Goal: Information Seeking & Learning: Check status

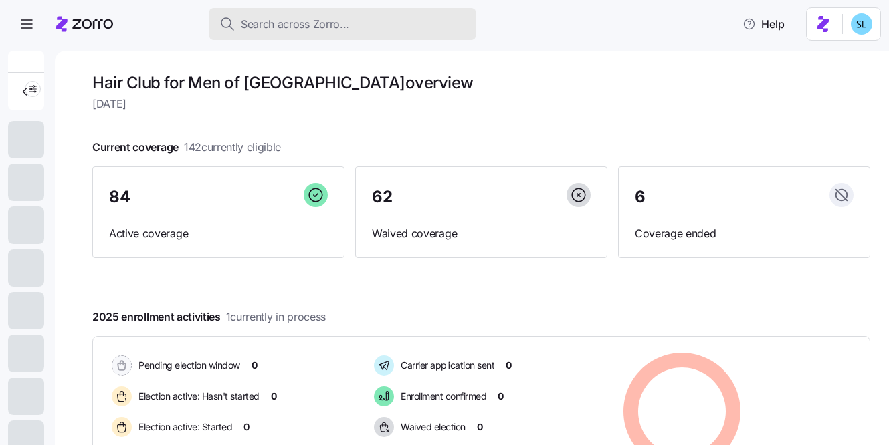
click at [278, 21] on span "Search across Zorro..." at bounding box center [295, 24] width 108 height 17
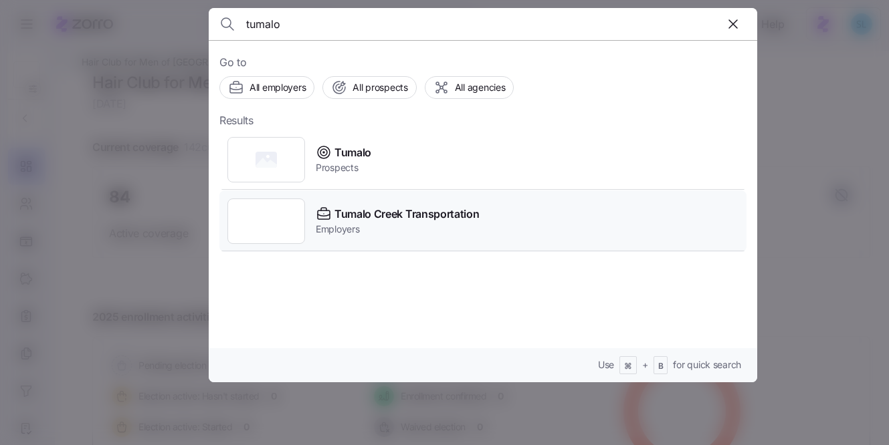
type input "tumalo"
click at [369, 204] on div "Tumalo Creek Transportation Employers" at bounding box center [482, 222] width 527 height 62
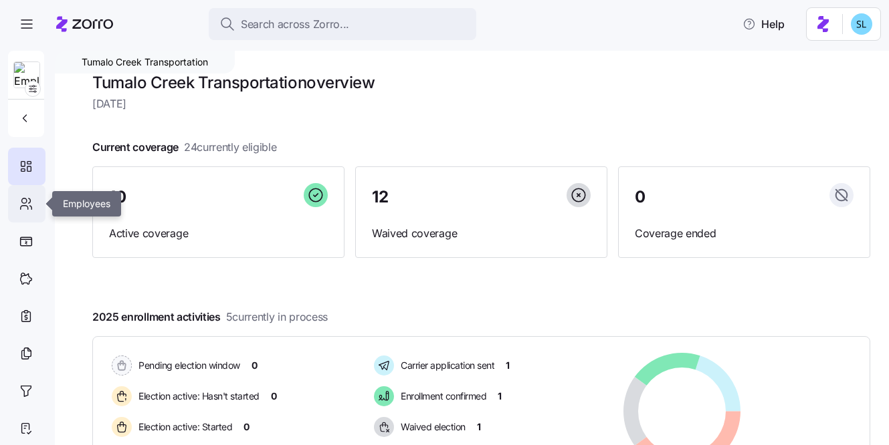
click at [33, 214] on div at bounding box center [26, 203] width 37 height 37
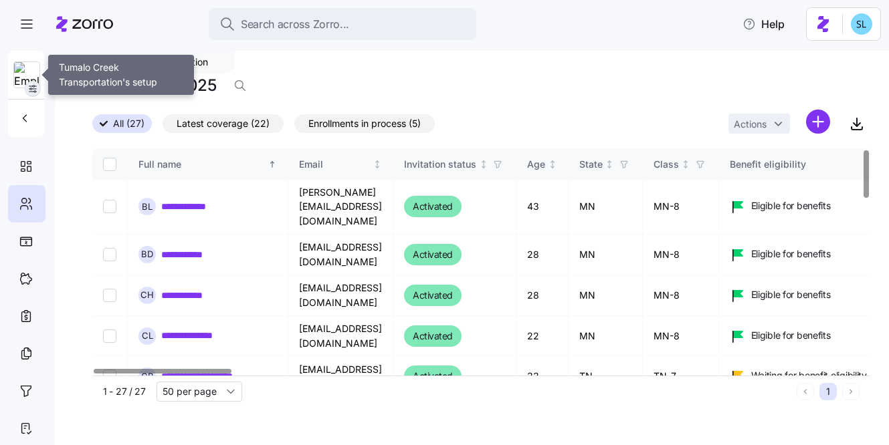
click at [25, 88] on span "button" at bounding box center [32, 89] width 15 height 15
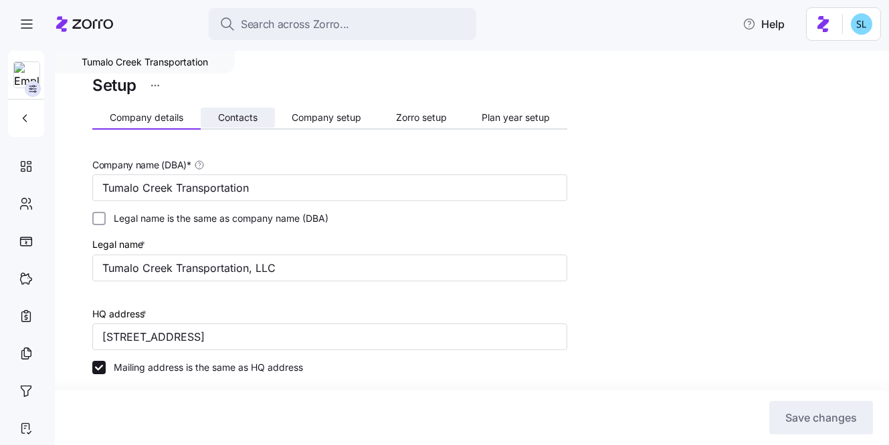
click at [233, 124] on button "Contacts" at bounding box center [238, 118] width 74 height 20
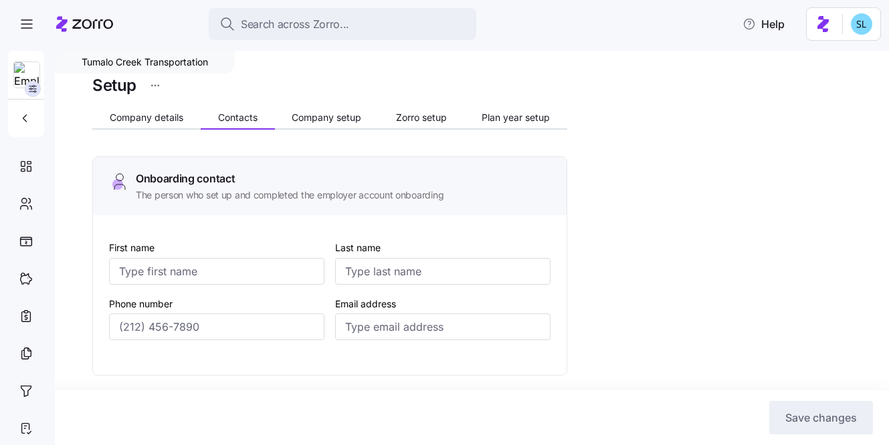
type input "John"
type input "Gueringer"
type input "jgueringer@tumalocreek.us"
type input "Bret"
type input "Landauer"
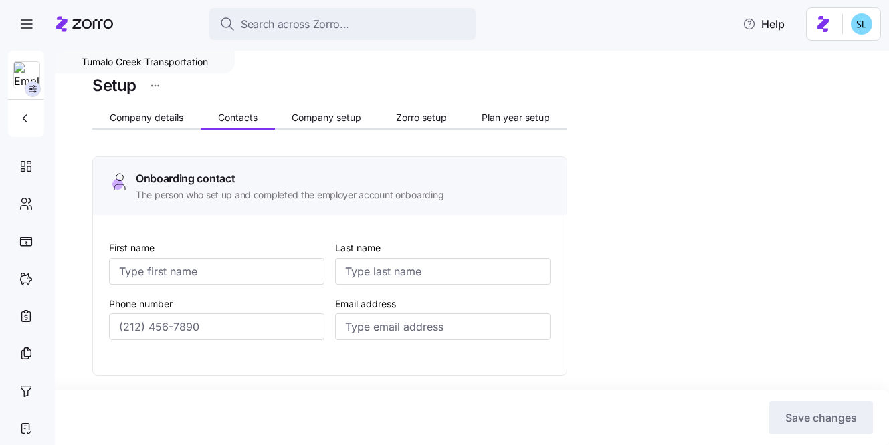
type input "bret@tumalocreek.us"
type input "John"
type input "Gueringer"
type input "jgueringer@tumalocreek.us"
type input "Jim"
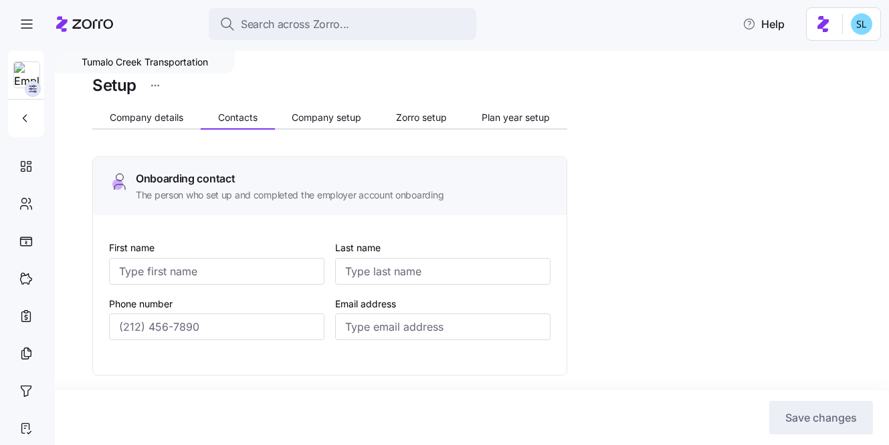
type input "Storholm"
type input "jstorholm@tumalocreek.us"
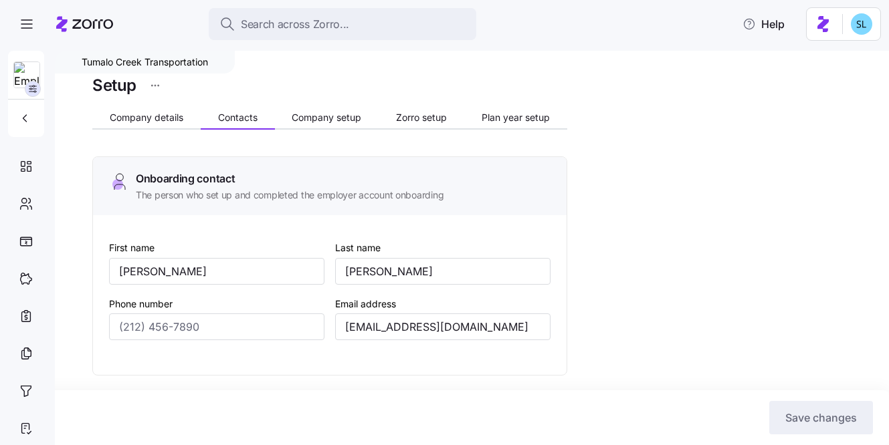
type input "(612) 817-5969"
type input "(612) 382-5555"
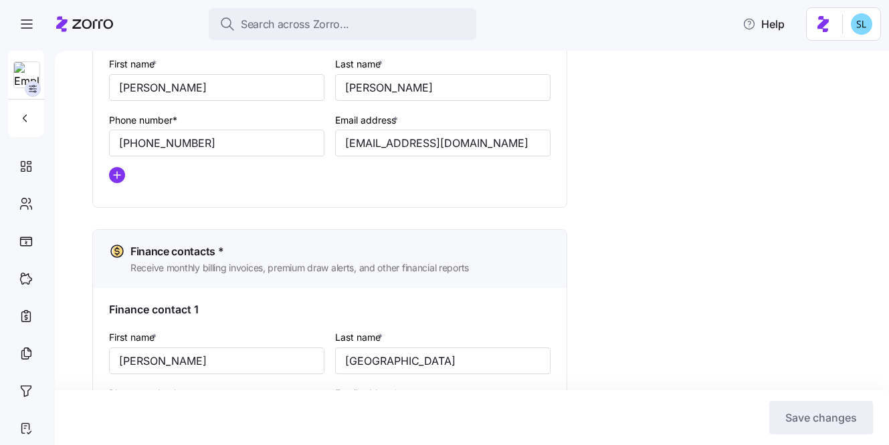
scroll to position [687, 0]
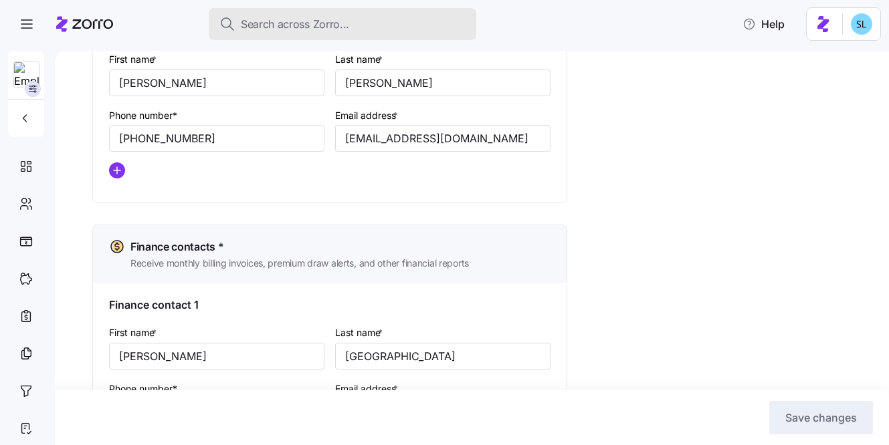
click at [276, 24] on span "Search across Zorro..." at bounding box center [295, 24] width 108 height 17
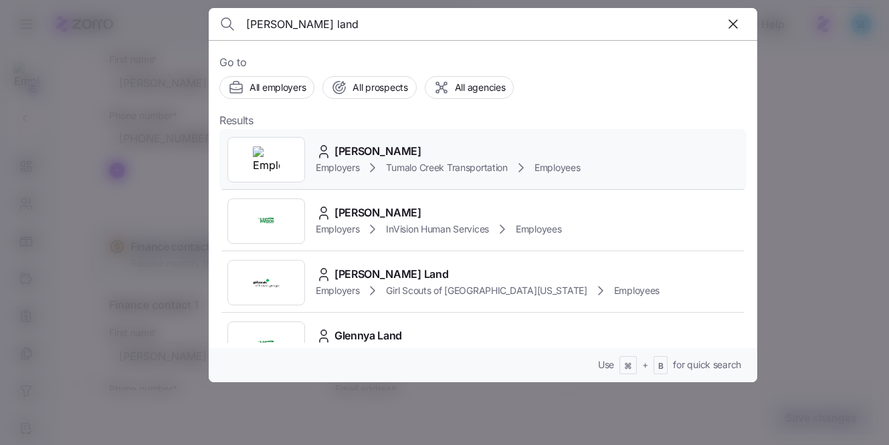
type input "bret land"
click at [374, 148] on span "Bret Landauer" at bounding box center [377, 151] width 87 height 17
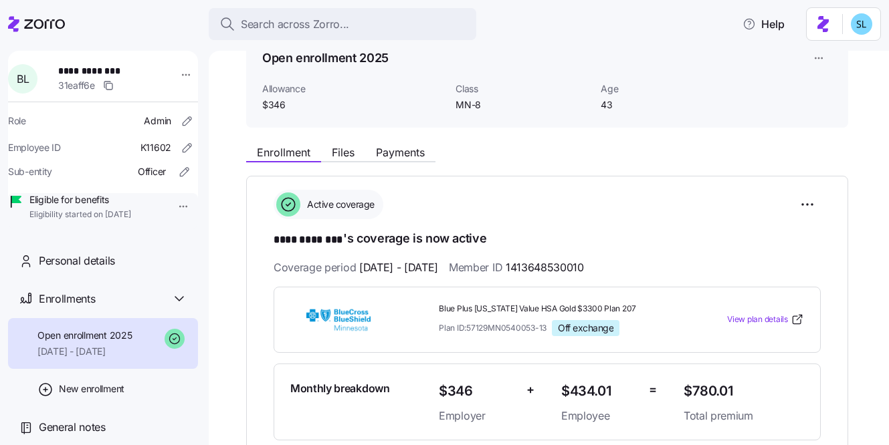
scroll to position [56, 0]
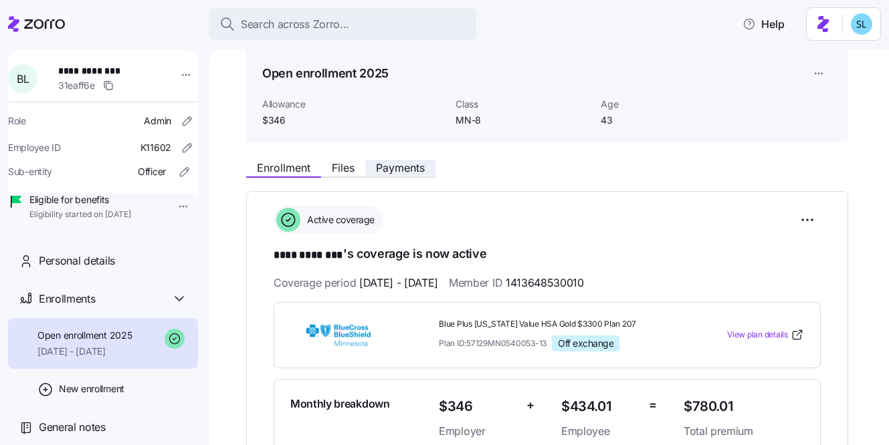
click at [405, 169] on span "Payments" at bounding box center [400, 168] width 49 height 11
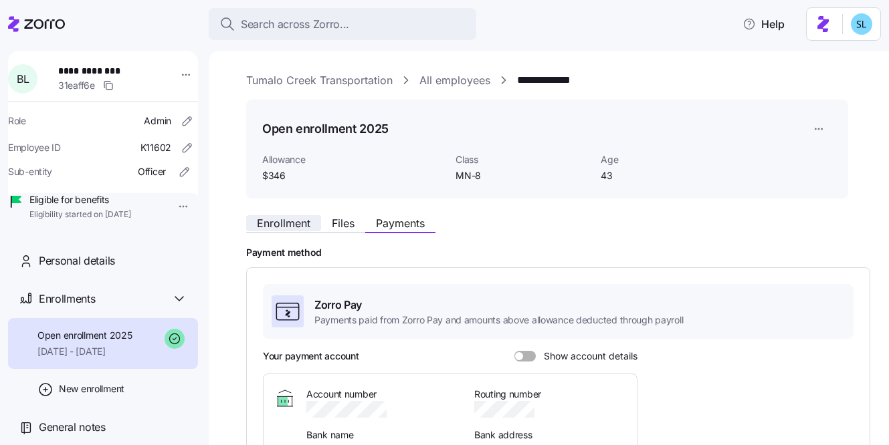
click at [284, 227] on span "Enrollment" at bounding box center [283, 223] width 53 height 11
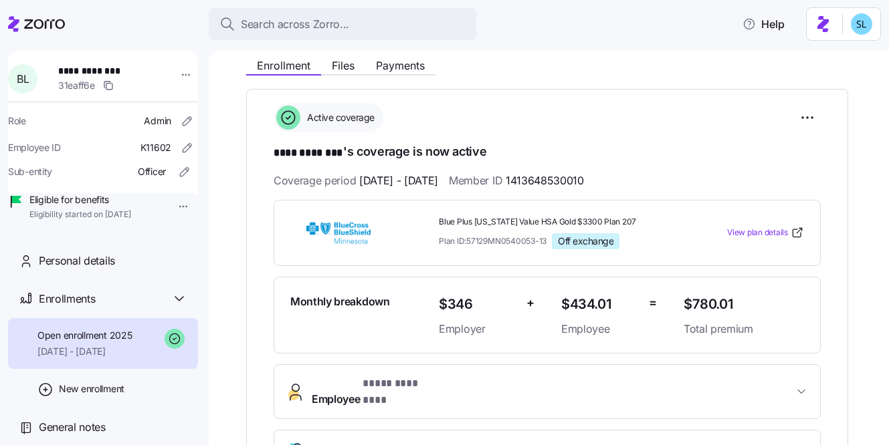
scroll to position [152, 0]
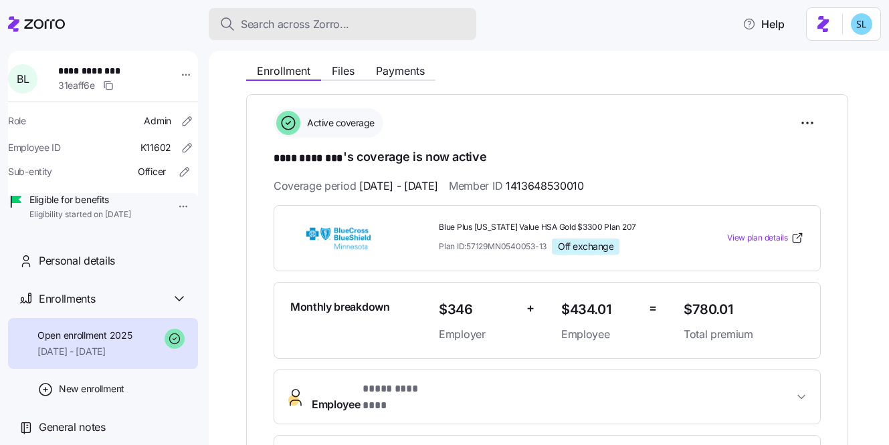
click at [421, 29] on div "Search across Zorro..." at bounding box center [342, 24] width 246 height 17
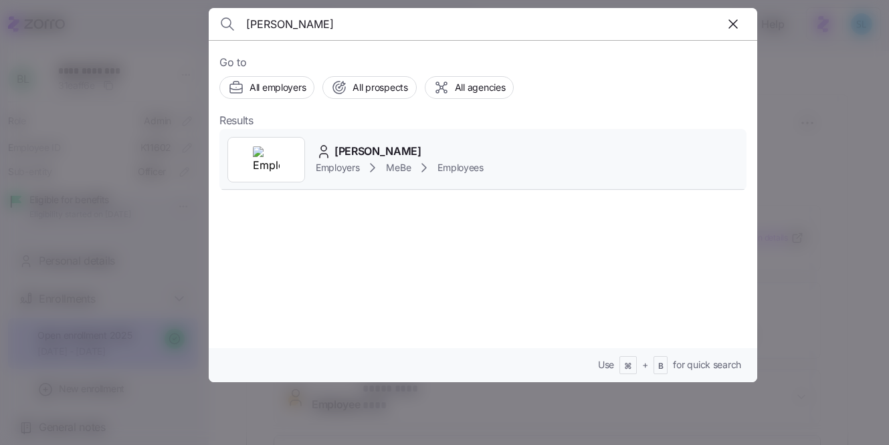
type input "Hidy Gehm"
click at [397, 130] on div "Hidy Gehm Employers MeBe Employees" at bounding box center [482, 160] width 527 height 62
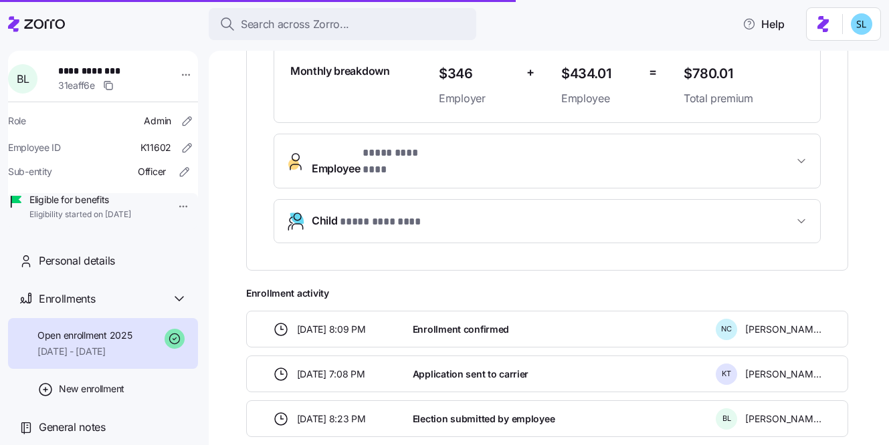
scroll to position [393, 0]
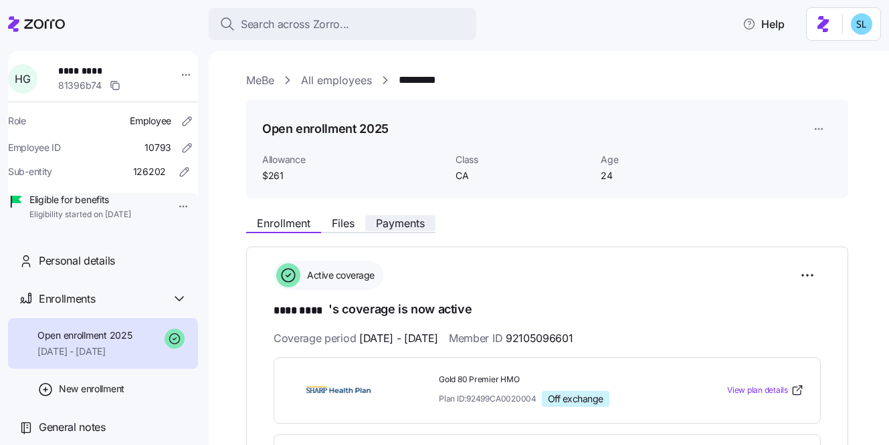
click at [429, 219] on button "Payments" at bounding box center [400, 223] width 70 height 16
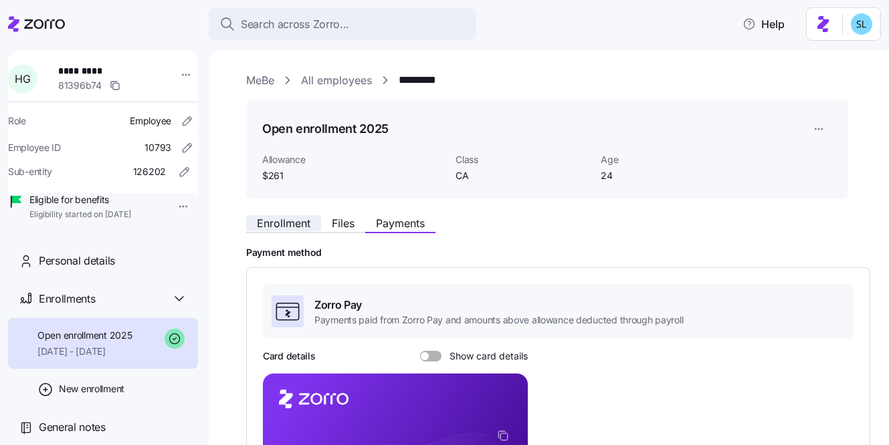
click at [296, 215] on button "Enrollment" at bounding box center [283, 223] width 75 height 16
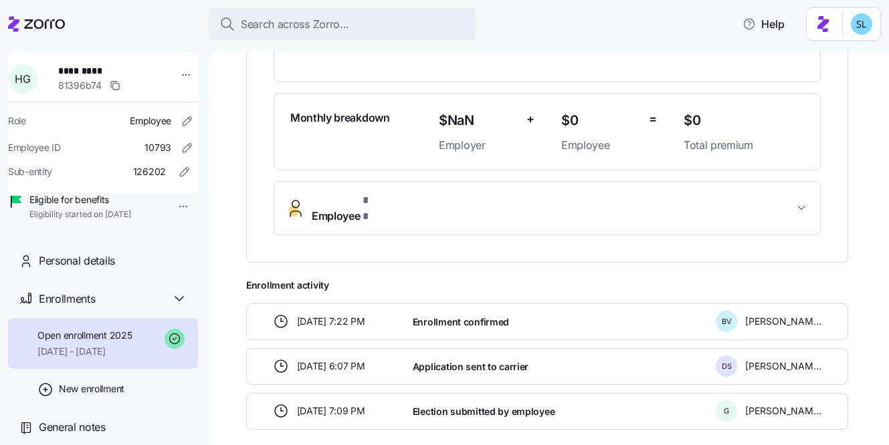
scroll to position [365, 0]
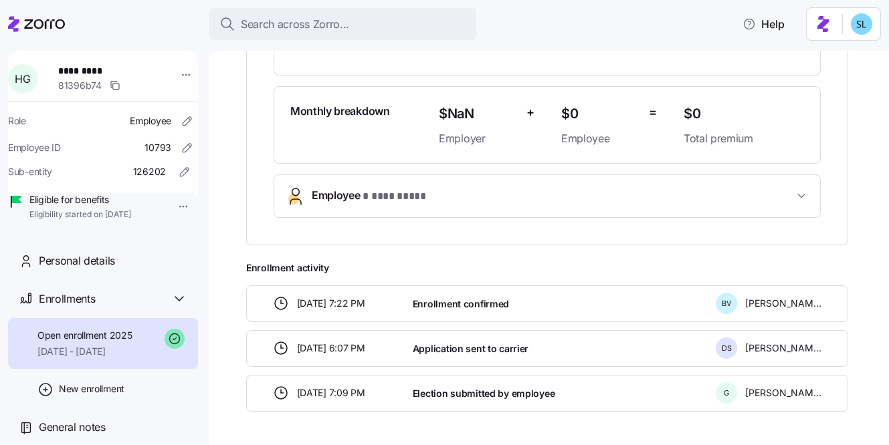
click at [459, 206] on button "Employee * **** **** *" at bounding box center [547, 196] width 546 height 42
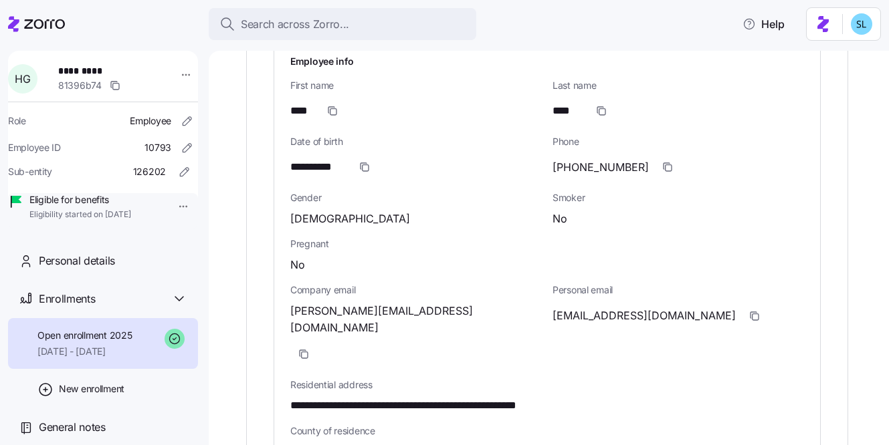
scroll to position [540, 0]
click at [749, 317] on icon "button" at bounding box center [754, 315] width 11 height 11
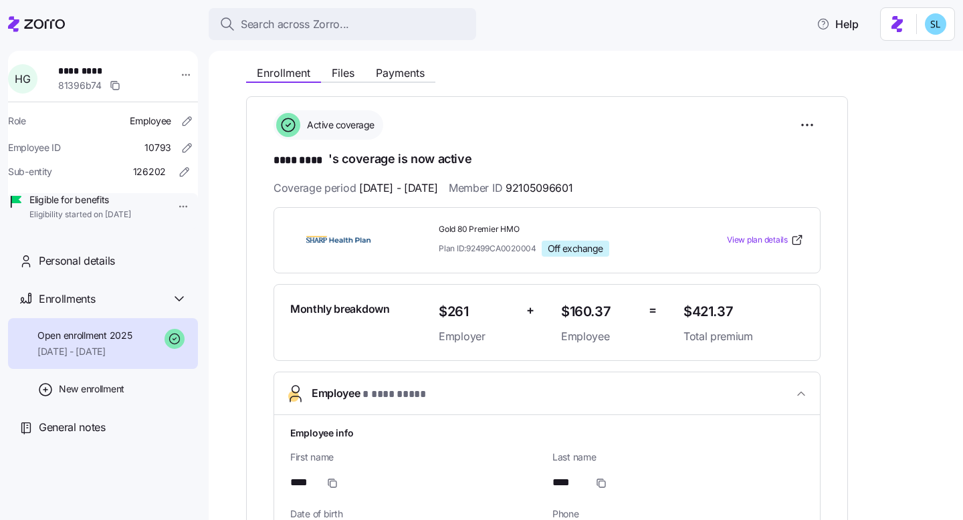
scroll to position [138, 0]
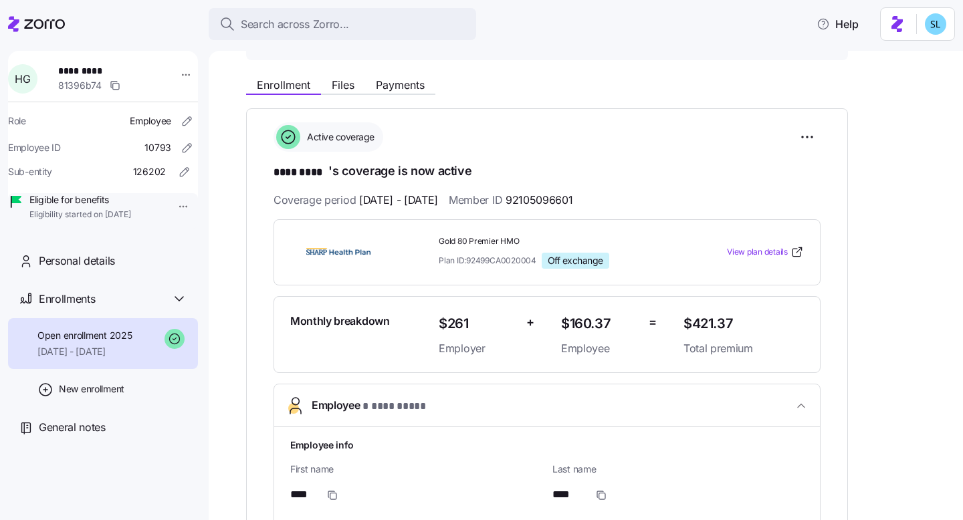
click at [572, 198] on span "92105096601" at bounding box center [539, 200] width 67 height 17
copy span "92105096601"
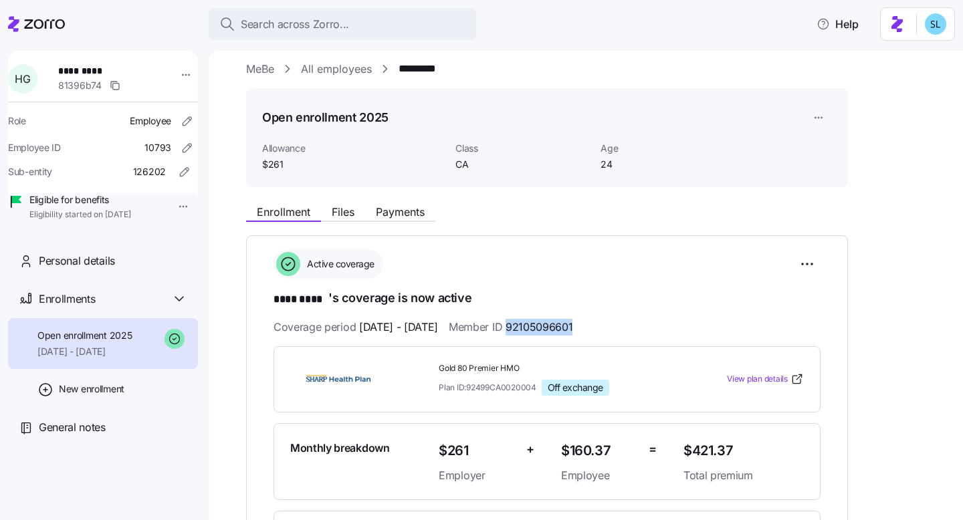
scroll to position [0, 0]
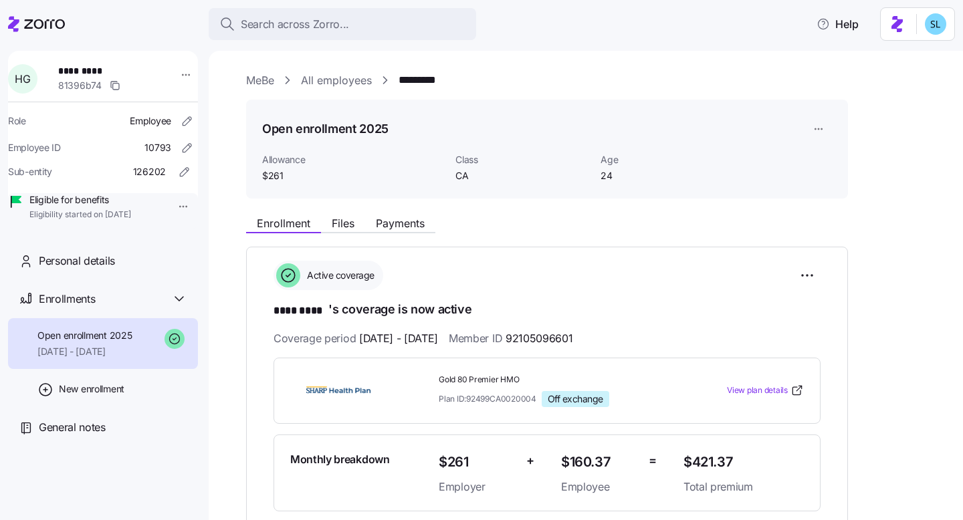
click at [713, 445] on span "$421.37" at bounding box center [743, 462] width 120 height 22
copy span "421.37"
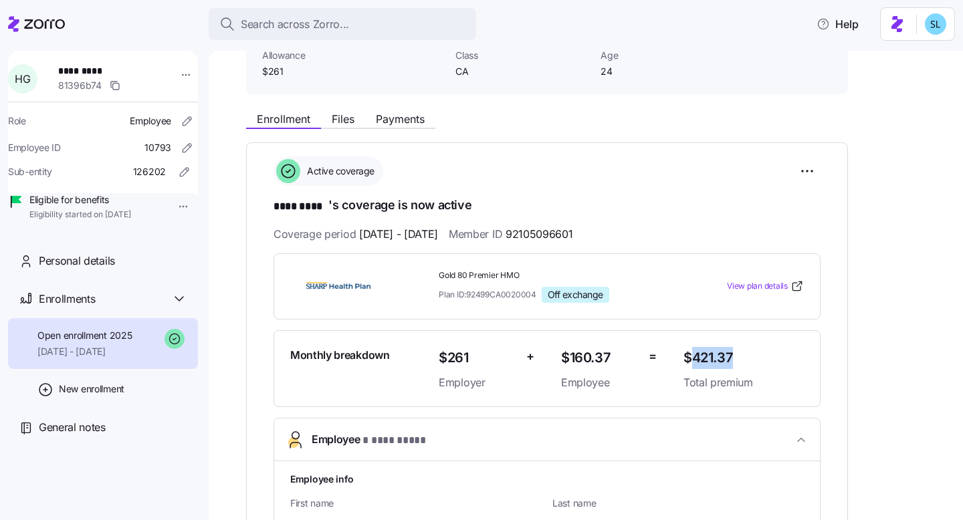
scroll to position [127, 0]
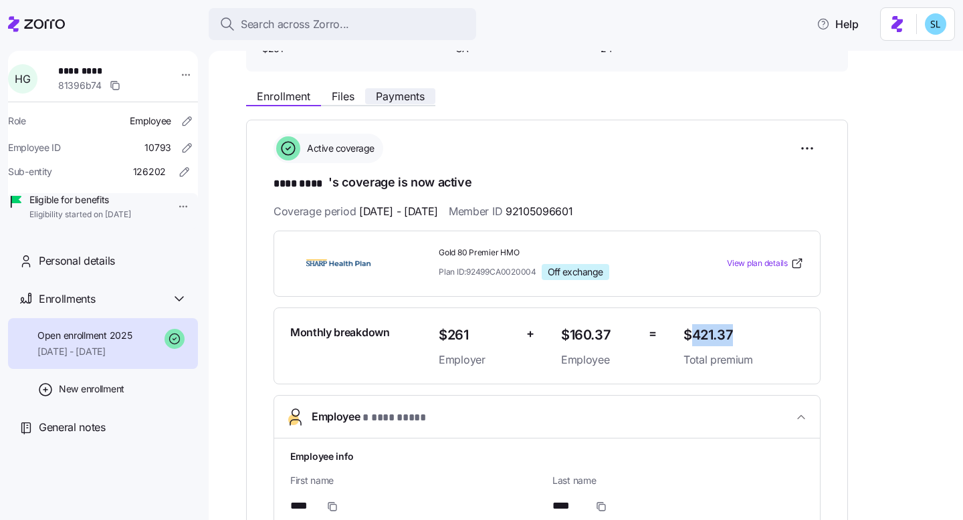
click at [415, 98] on span "Payments" at bounding box center [400, 96] width 49 height 11
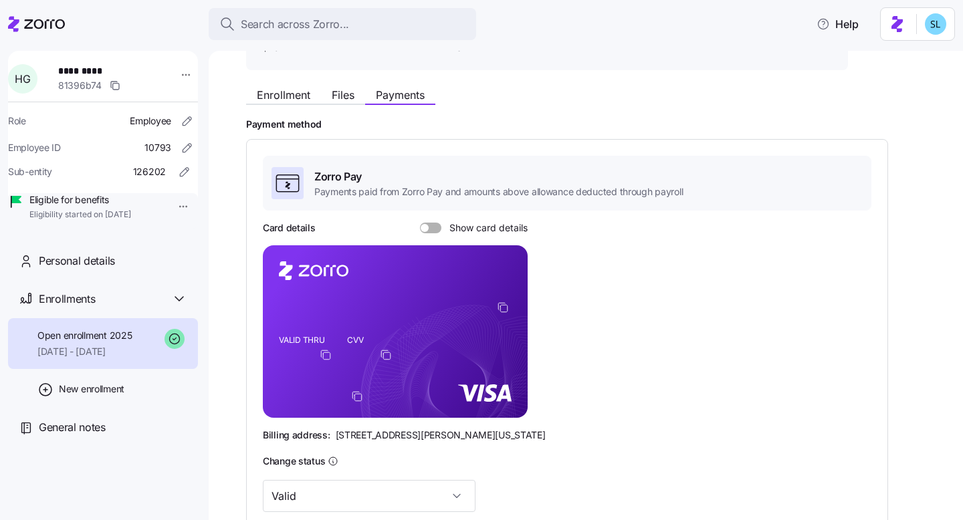
scroll to position [160, 0]
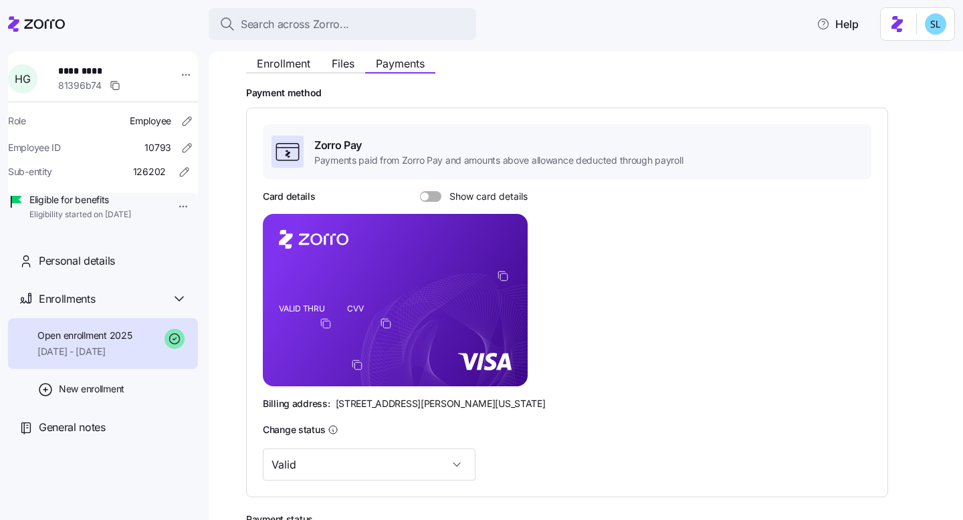
click at [435, 195] on span at bounding box center [435, 196] width 13 height 11
click at [420, 191] on input "Show card details" at bounding box center [420, 191] width 0 height 0
click at [351, 66] on span "Files" at bounding box center [343, 63] width 23 height 11
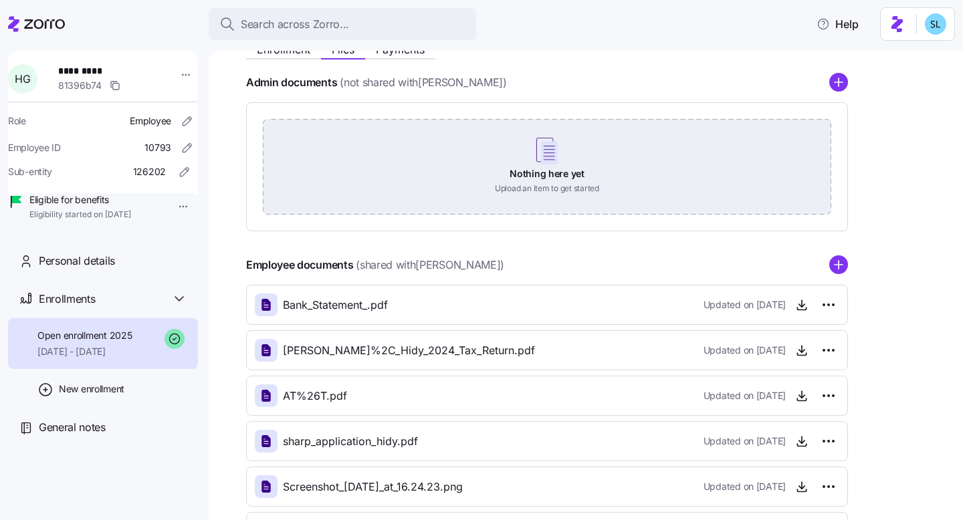
scroll to position [175, 0]
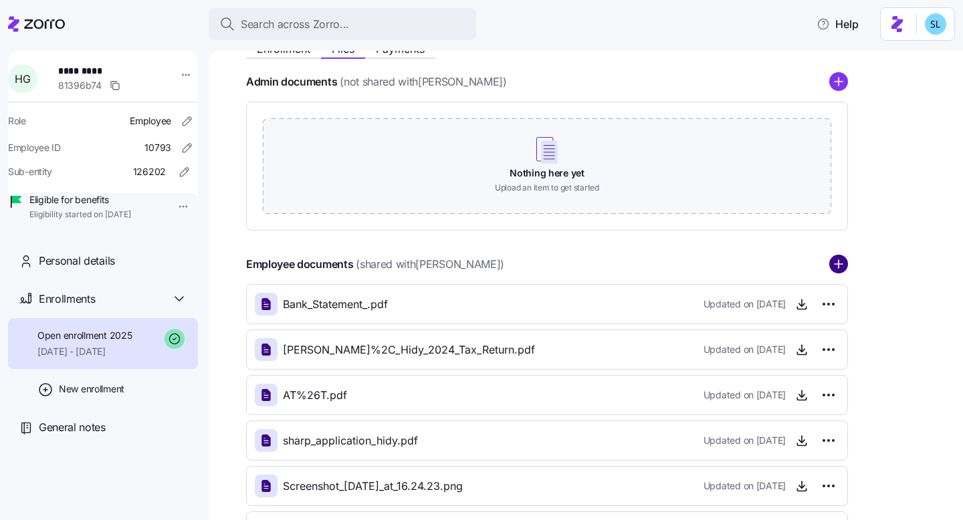
click at [842, 273] on circle "add icon" at bounding box center [838, 264] width 17 height 17
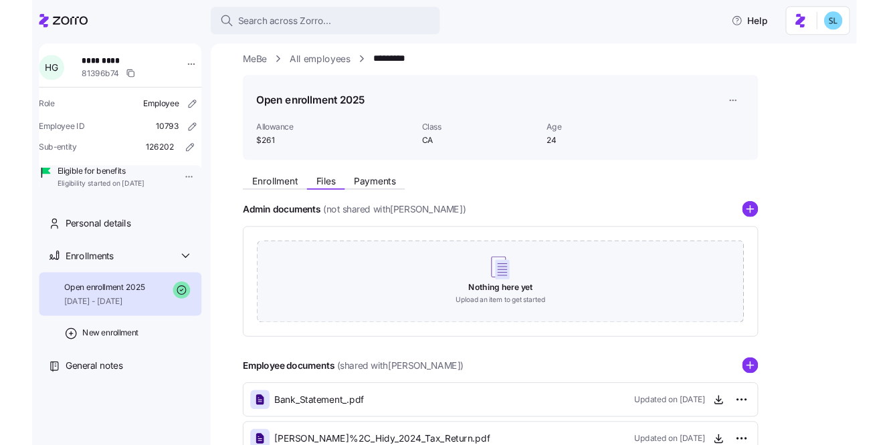
scroll to position [0, 0]
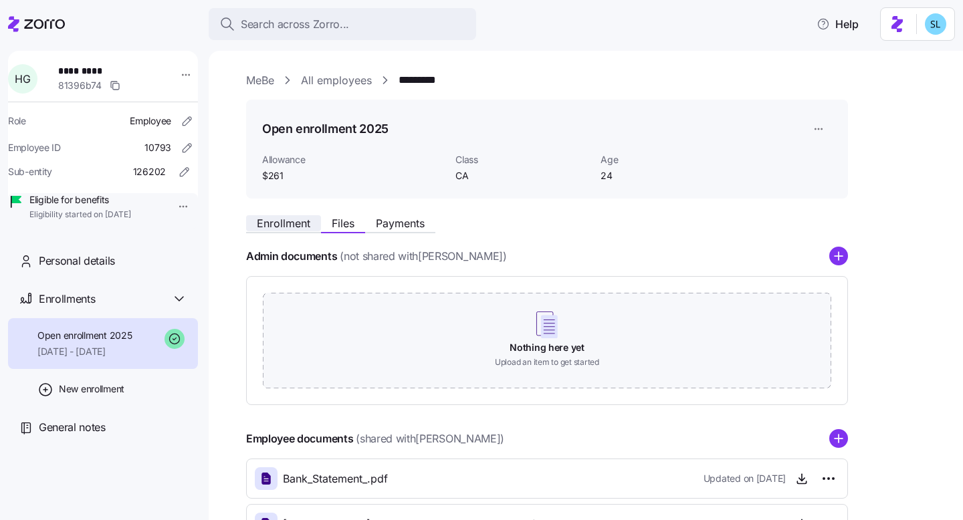
click at [293, 223] on span "Enrollment" at bounding box center [283, 223] width 53 height 11
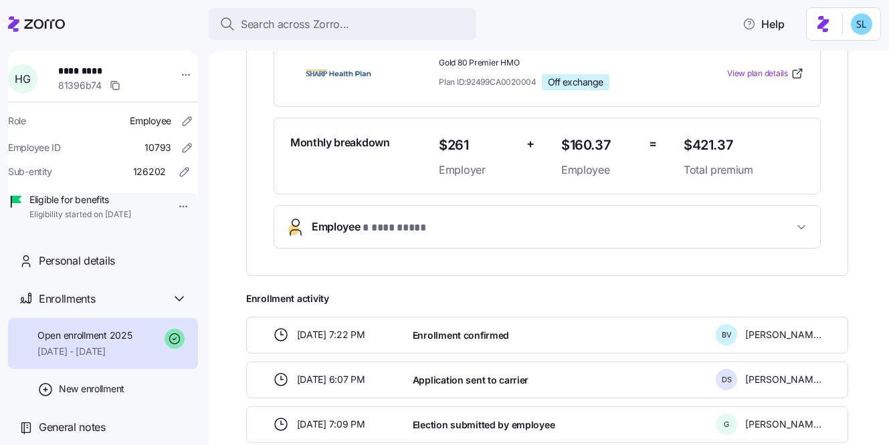
scroll to position [318, 0]
click at [456, 231] on span "Employee * **** **** *" at bounding box center [552, 227] width 481 height 18
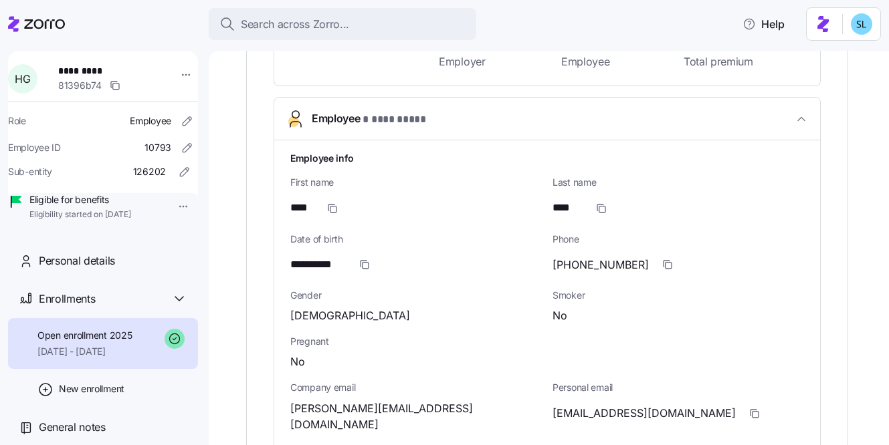
scroll to position [455, 0]
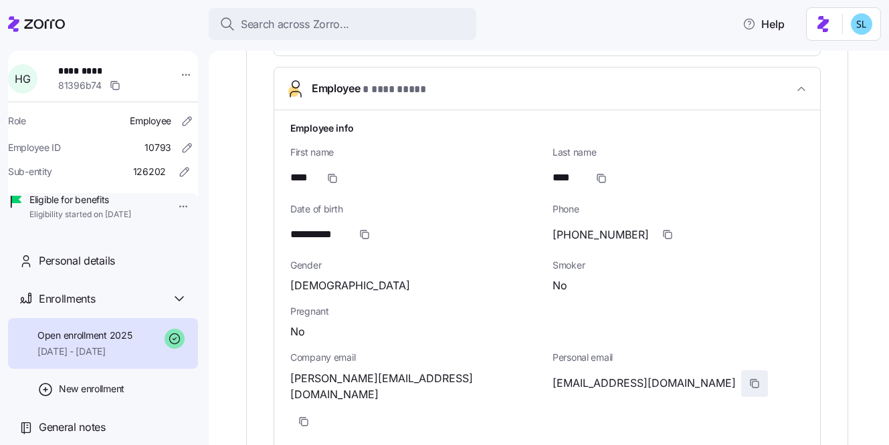
click at [749, 379] on icon "button" at bounding box center [754, 384] width 11 height 11
click at [309, 417] on icon "button" at bounding box center [303, 422] width 11 height 11
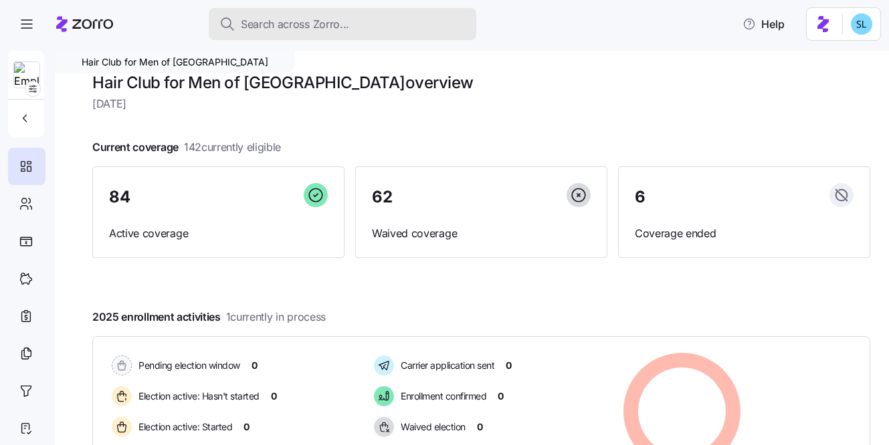
click at [301, 29] on span "Search across Zorro..." at bounding box center [295, 24] width 108 height 17
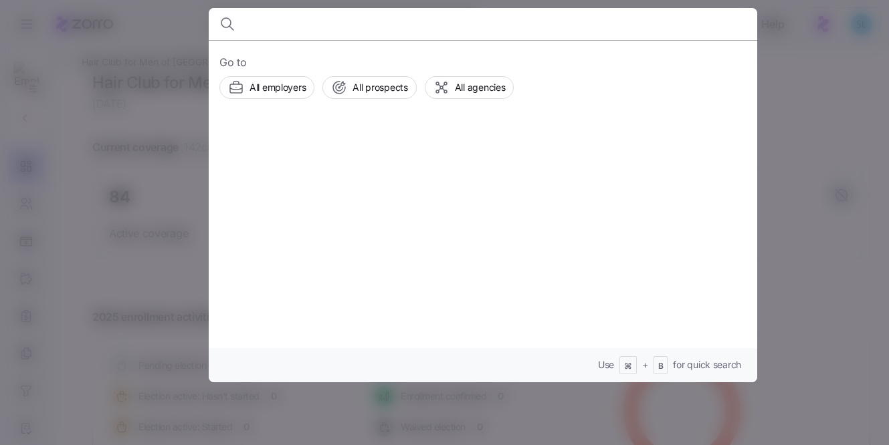
type input "√"
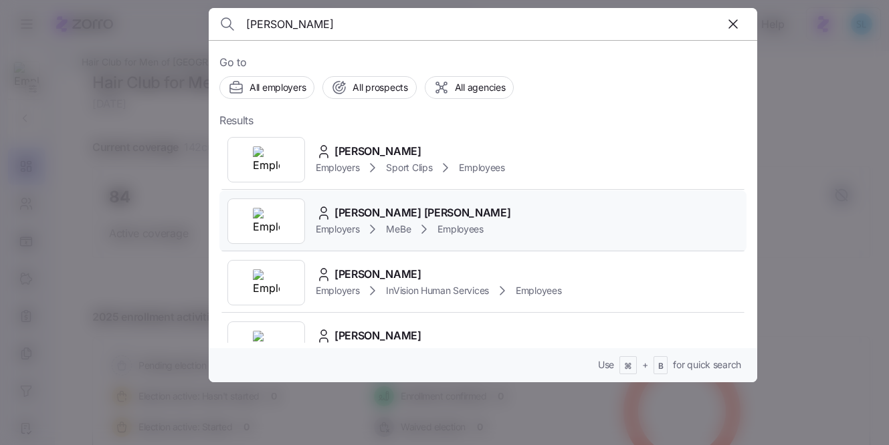
type input "Haydee"
click at [364, 209] on span "Haydee Rodriguez Hernandez" at bounding box center [422, 213] width 176 height 17
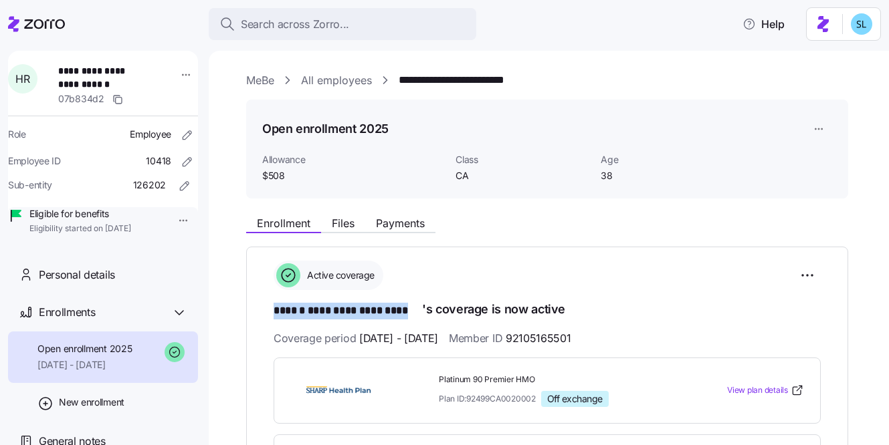
drag, startPoint x: 276, startPoint y: 311, endPoint x: 419, endPoint y: 308, distance: 143.8
click at [419, 308] on span "**********" at bounding box center [348, 311] width 148 height 17
copy span "**********"
click at [564, 330] on span "92105165501" at bounding box center [538, 338] width 65 height 17
click at [563, 336] on span "92105165501" at bounding box center [538, 338] width 65 height 17
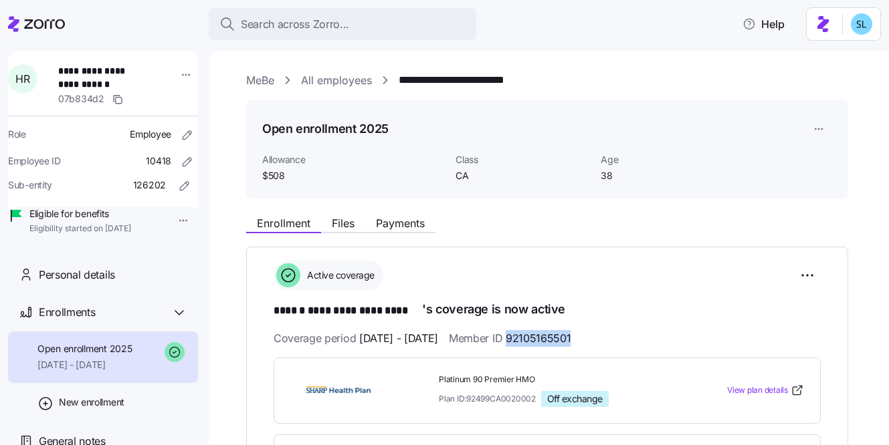
click at [563, 336] on span "92105165501" at bounding box center [538, 338] width 65 height 17
copy span "92105165501"
drag, startPoint x: 420, startPoint y: 312, endPoint x: 316, endPoint y: 306, distance: 103.9
click at [316, 306] on span "**********" at bounding box center [348, 311] width 148 height 17
copy span "**********"
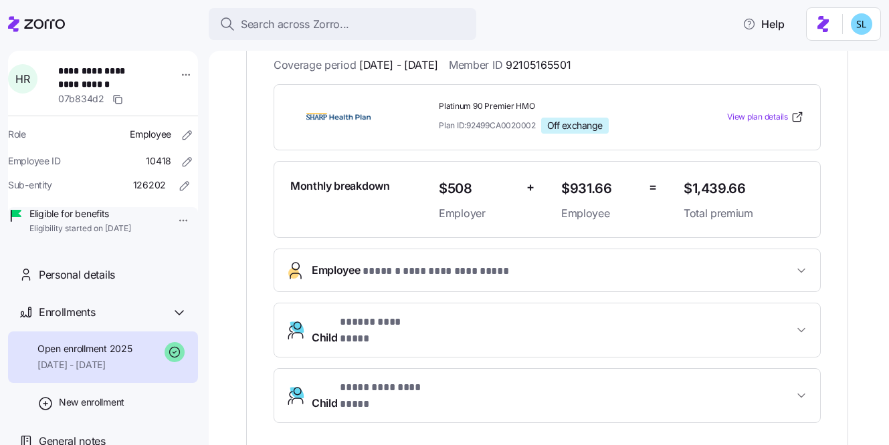
scroll to position [275, 0]
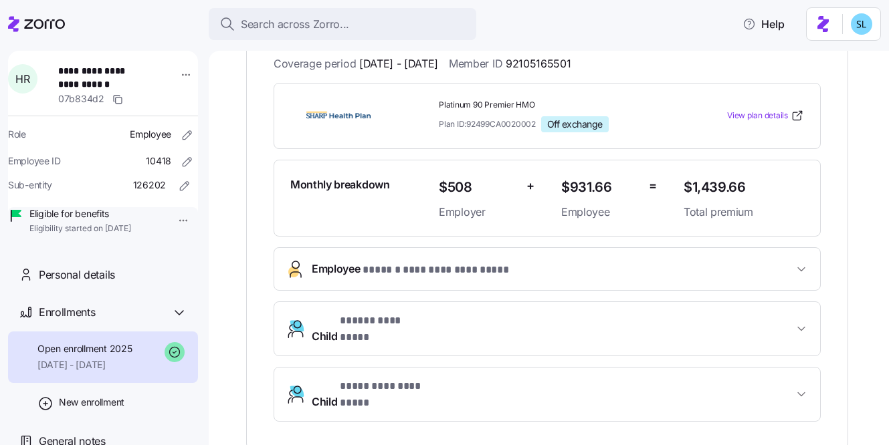
click at [717, 186] on span "$1,439.66" at bounding box center [743, 188] width 120 height 22
copy span "1,439.66"
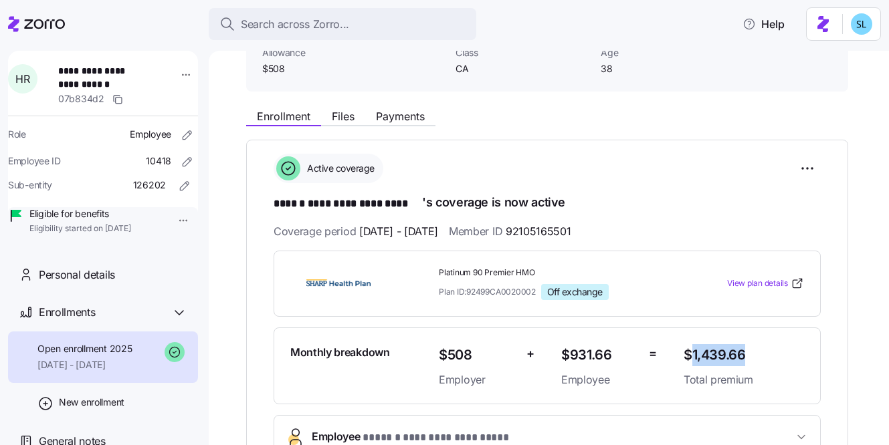
scroll to position [83, 0]
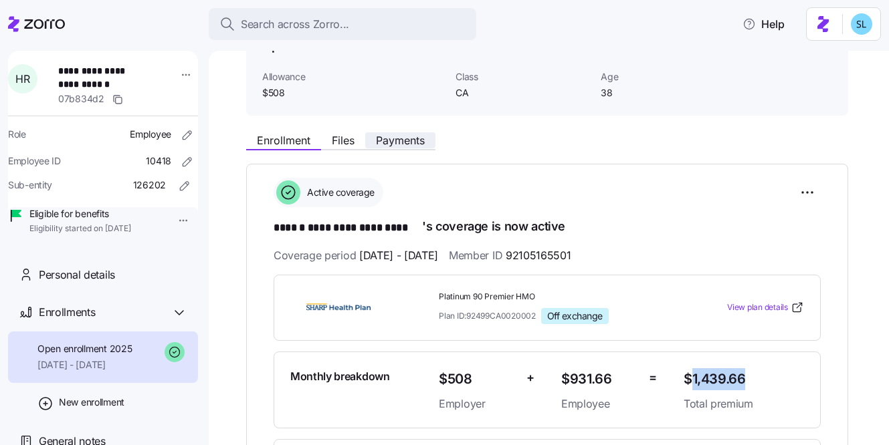
click at [421, 142] on span "Payments" at bounding box center [400, 140] width 49 height 11
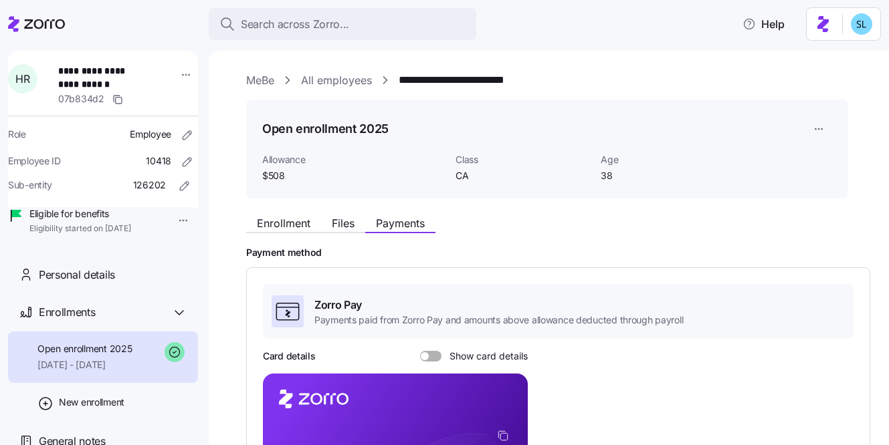
click at [487, 356] on span "Show card details" at bounding box center [484, 356] width 86 height 11
click at [420, 351] on input "Show card details" at bounding box center [420, 351] width 0 height 0
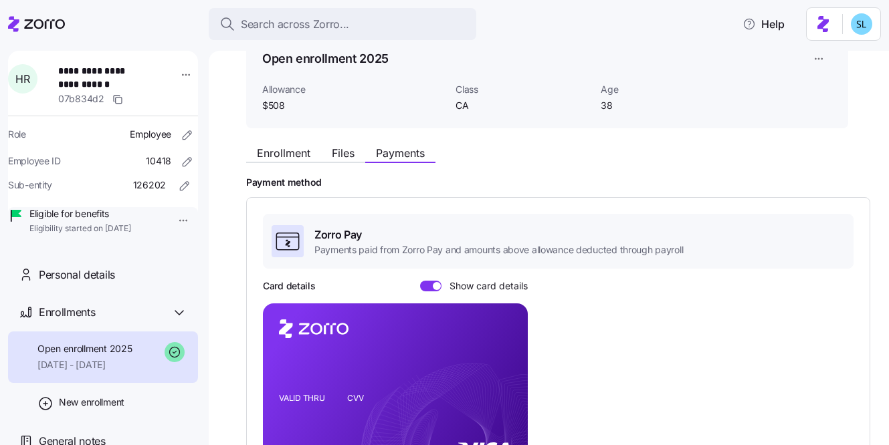
scroll to position [60, 0]
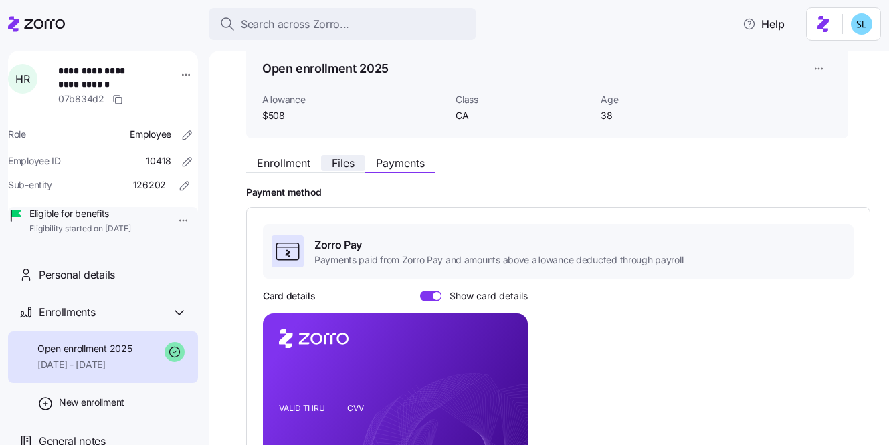
click at [345, 167] on span "Files" at bounding box center [343, 163] width 23 height 11
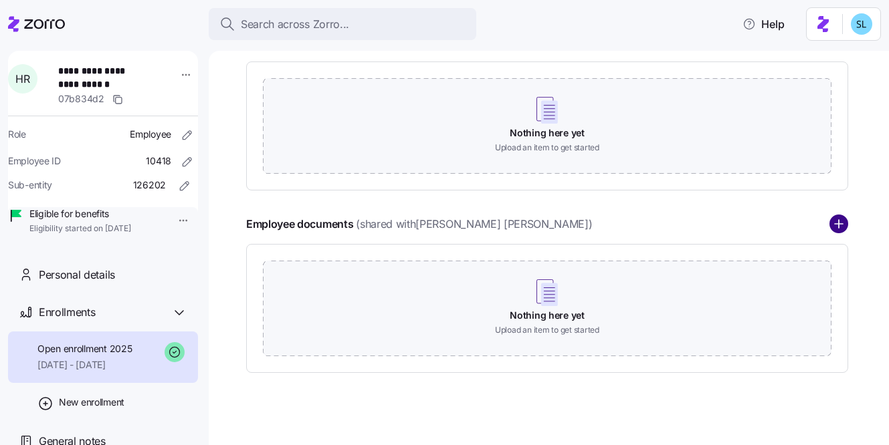
scroll to position [223, 0]
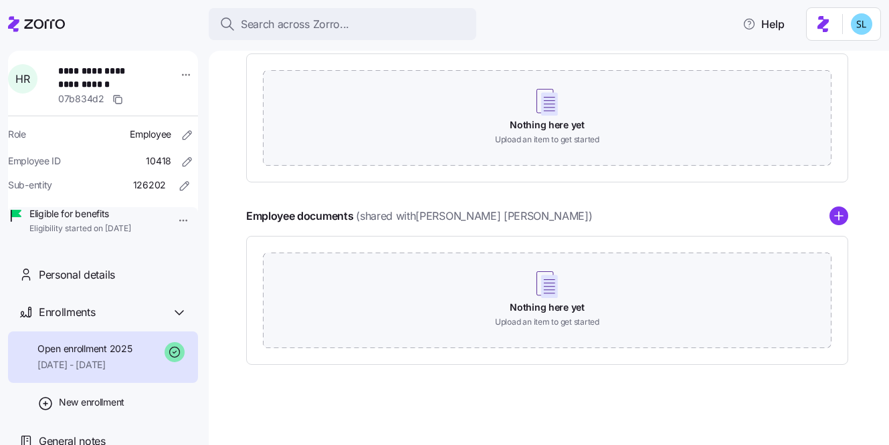
click at [840, 215] on icon "add icon" at bounding box center [838, 216] width 19 height 19
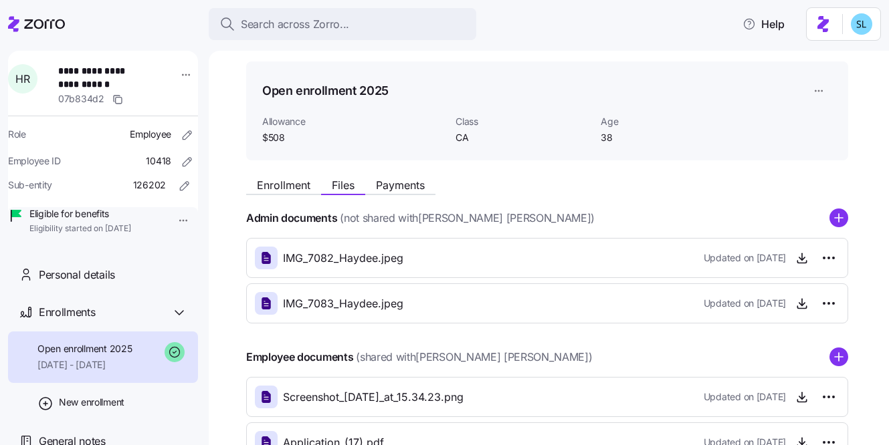
scroll to position [40, 0]
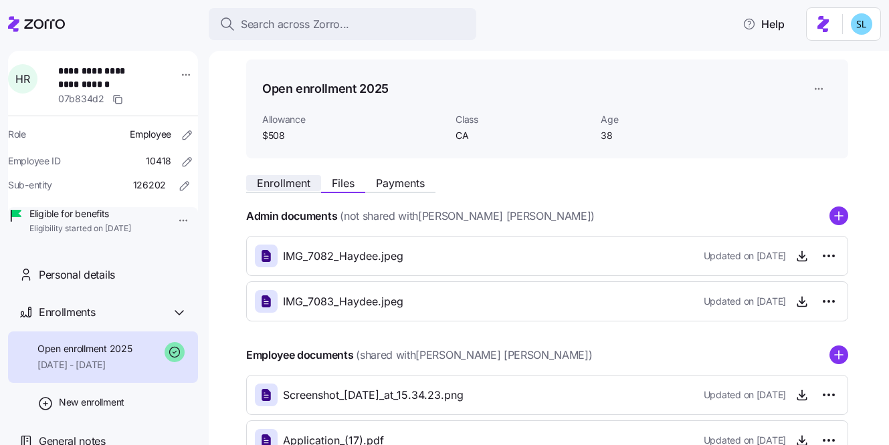
click at [298, 186] on span "Enrollment" at bounding box center [283, 183] width 53 height 11
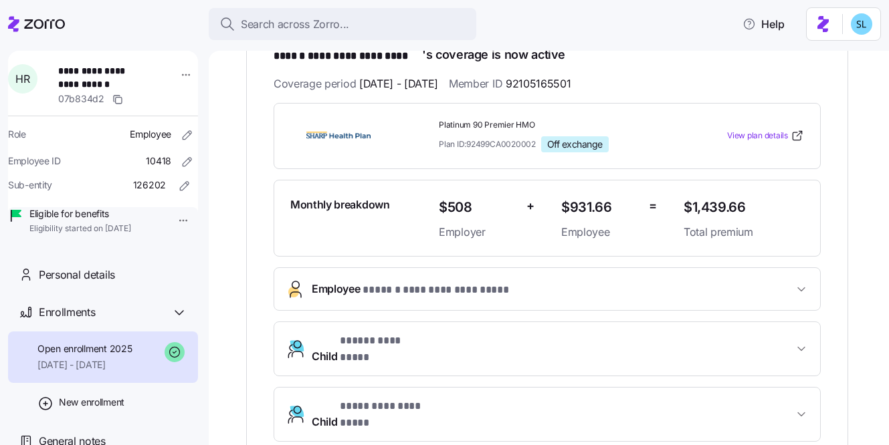
click at [490, 285] on span "**********" at bounding box center [438, 290] width 153 height 17
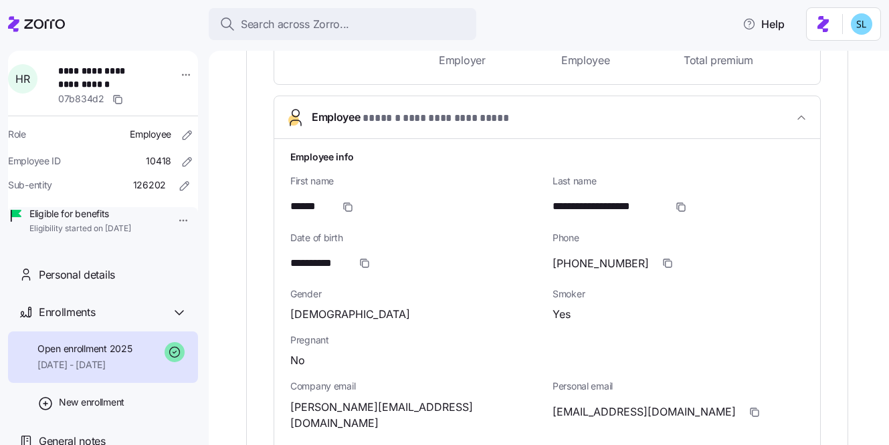
scroll to position [499, 0]
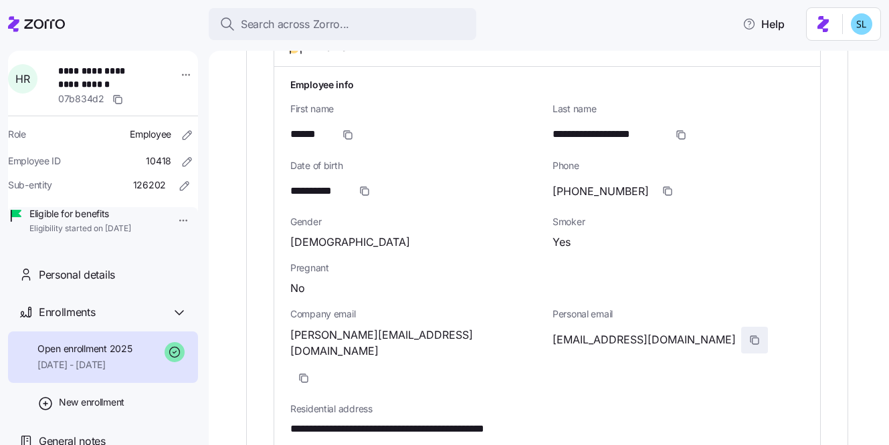
click at [749, 337] on icon "button" at bounding box center [754, 340] width 11 height 11
click at [309, 373] on icon "button" at bounding box center [303, 378] width 11 height 11
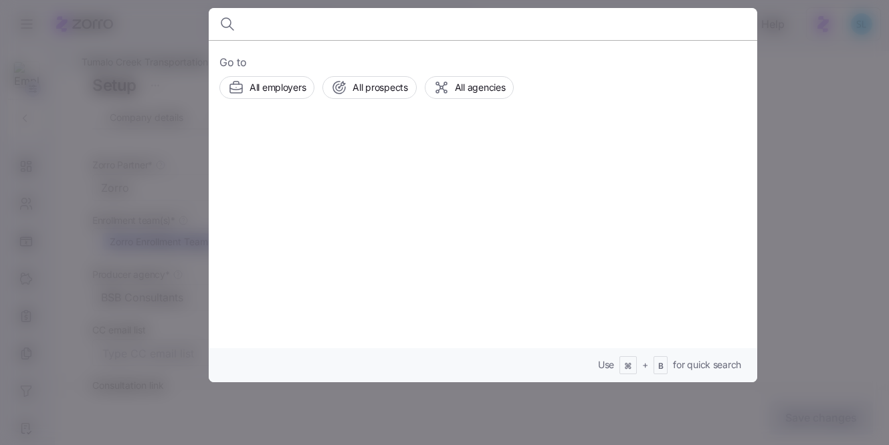
scroll to position [15, 0]
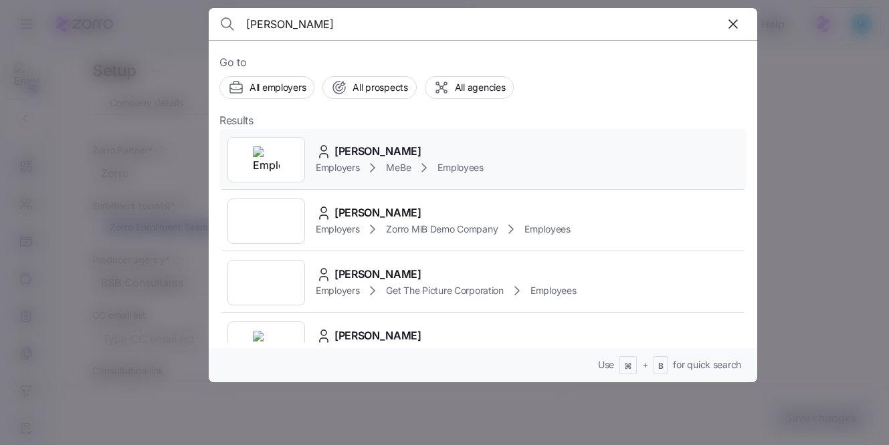
type input "[PERSON_NAME]"
click at [365, 142] on div "[PERSON_NAME] Employers MeBe Employees" at bounding box center [482, 160] width 527 height 62
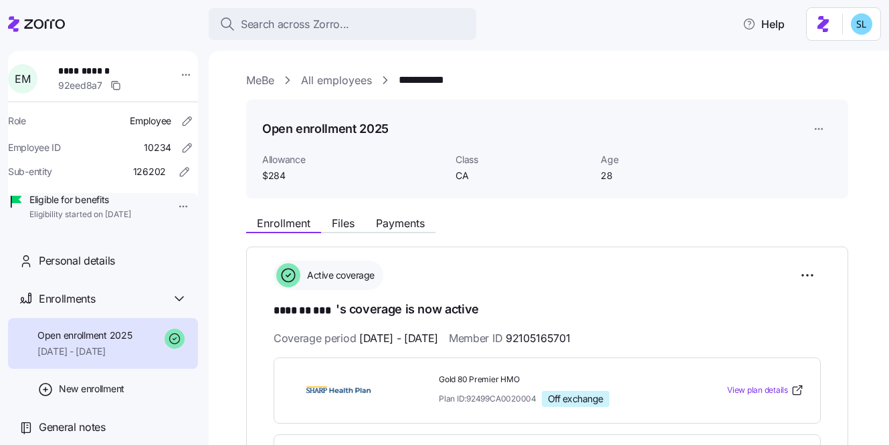
click at [562, 332] on span "92105165701" at bounding box center [538, 338] width 64 height 17
copy span "92105165701"
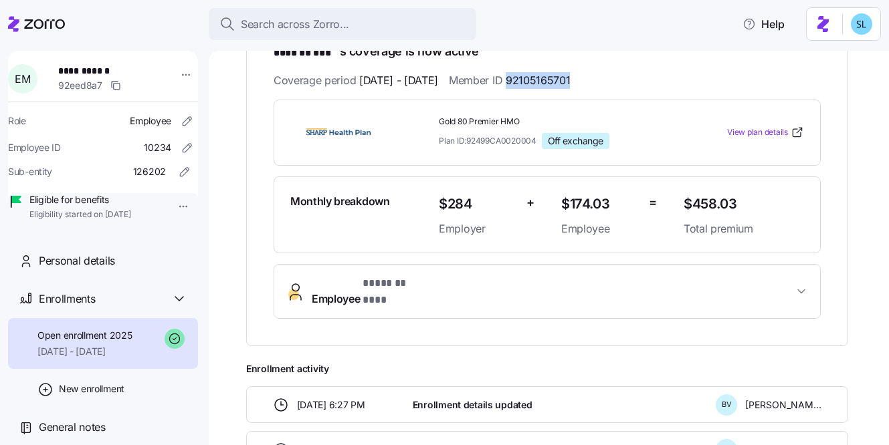
scroll to position [262, 0]
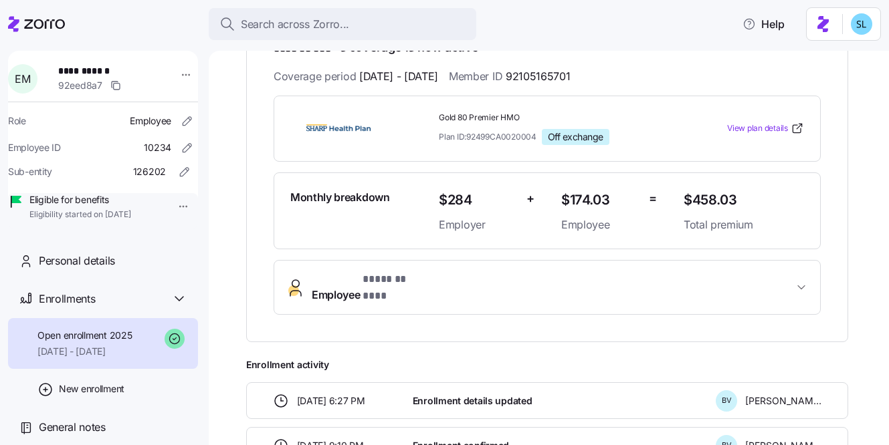
click at [705, 199] on span "$458.03" at bounding box center [743, 200] width 120 height 22
copy span "458.03"
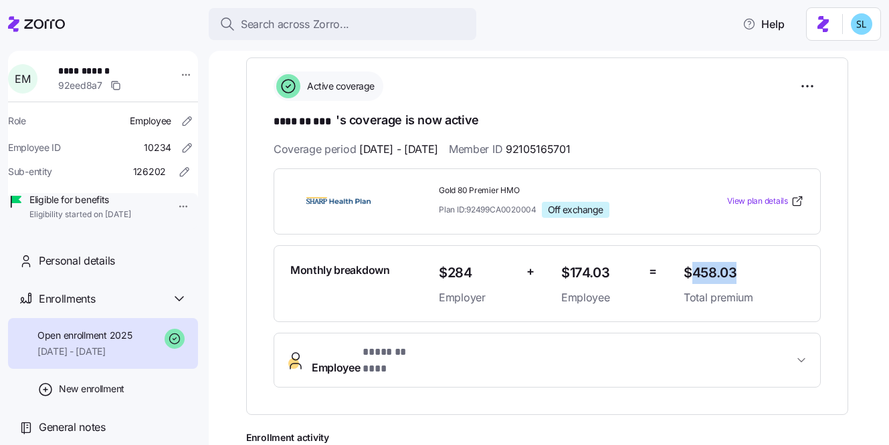
scroll to position [115, 0]
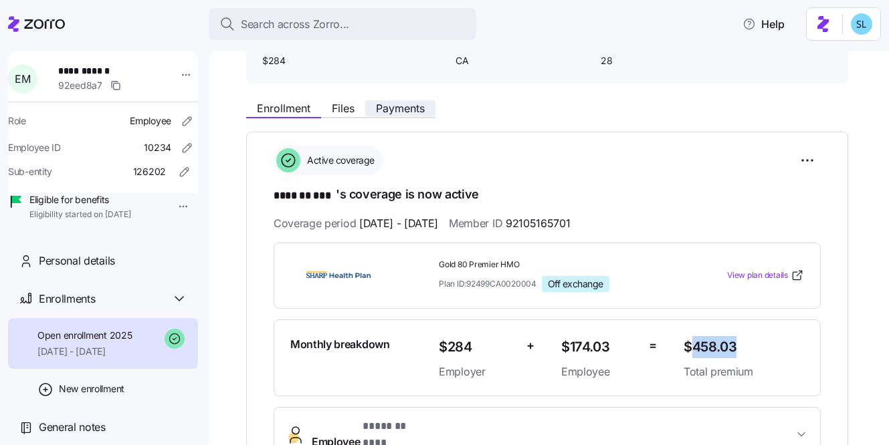
click at [389, 110] on span "Payments" at bounding box center [400, 108] width 49 height 11
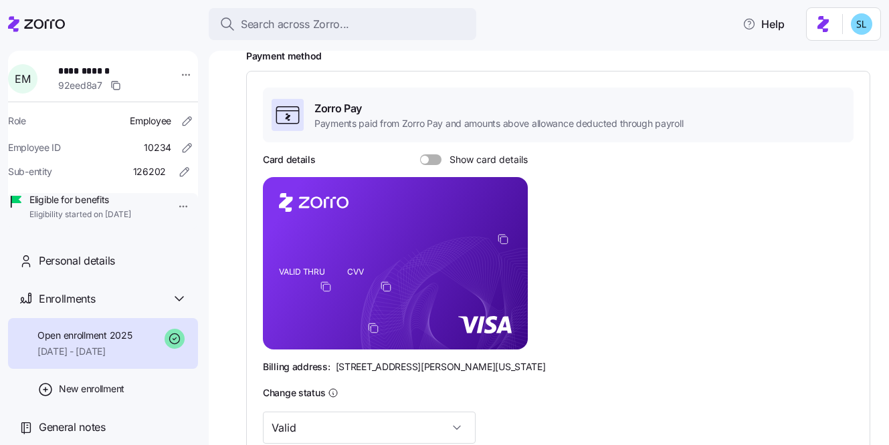
scroll to position [128, 0]
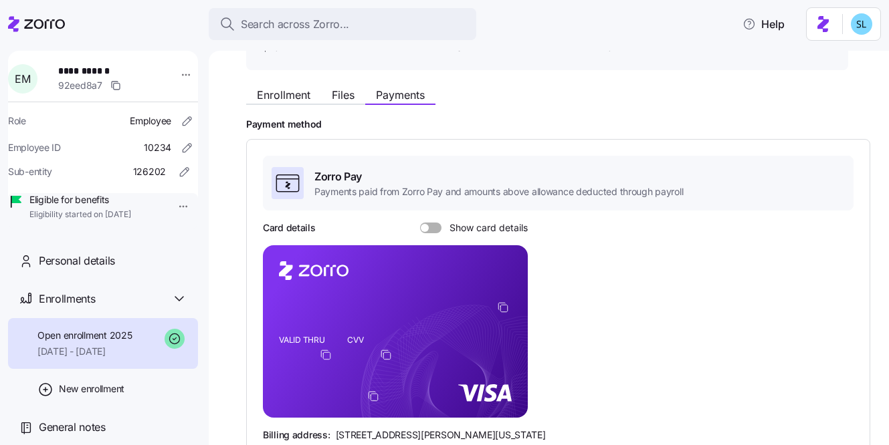
click at [463, 226] on span "Show card details" at bounding box center [484, 228] width 86 height 11
click at [420, 223] on input "Show card details" at bounding box center [420, 223] width 0 height 0
click at [348, 100] on span "Files" at bounding box center [343, 95] width 23 height 11
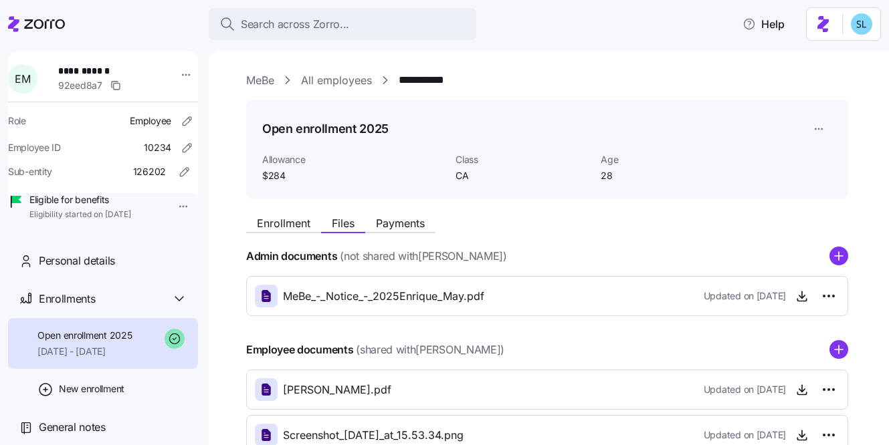
click at [835, 350] on icon "add icon" at bounding box center [839, 350] width 8 height 0
click at [306, 218] on span "Enrollment" at bounding box center [283, 223] width 53 height 11
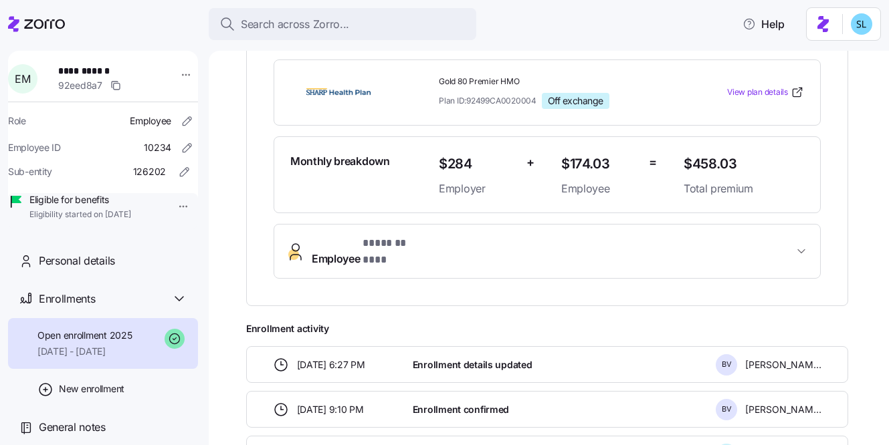
scroll to position [349, 0]
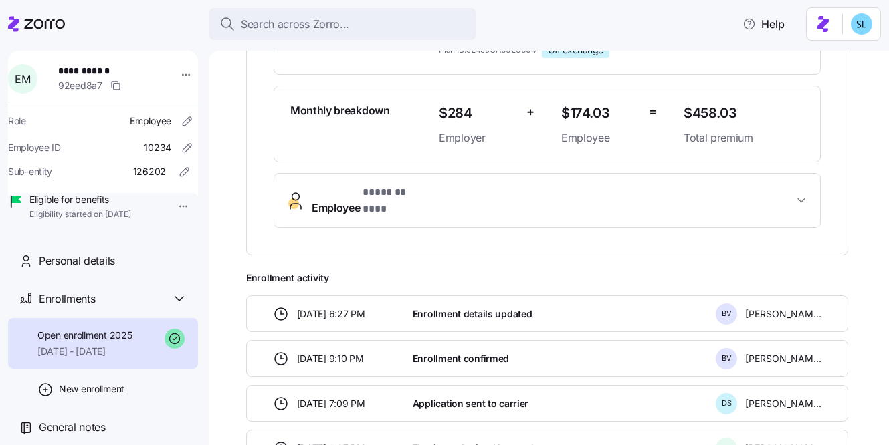
click at [514, 200] on span "Employee * ******* *** *" at bounding box center [552, 201] width 481 height 32
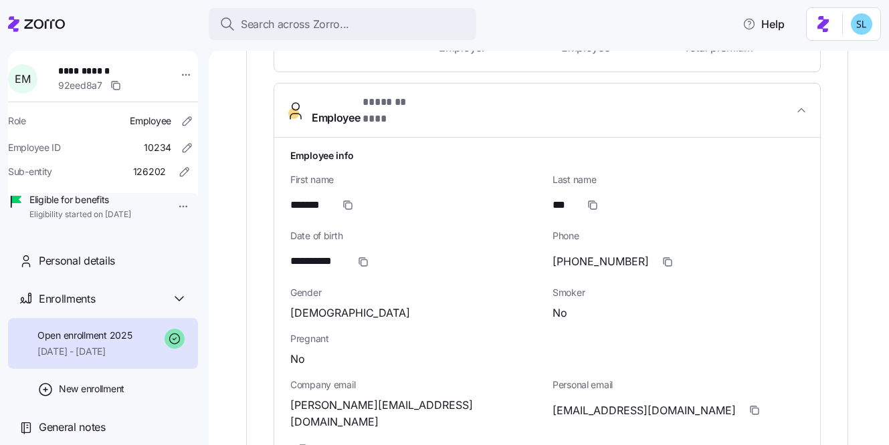
scroll to position [451, 0]
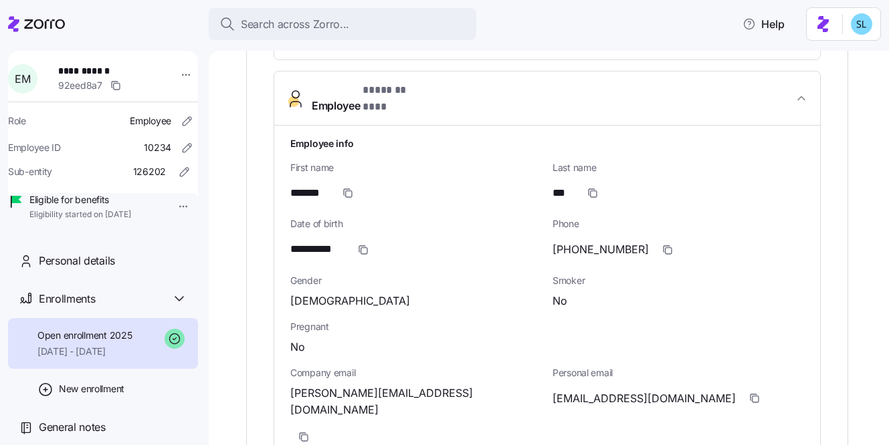
click at [582, 391] on span "[EMAIL_ADDRESS][DOMAIN_NAME]" at bounding box center [643, 399] width 183 height 17
click at [749, 393] on icon "button" at bounding box center [754, 398] width 11 height 11
click at [309, 432] on icon "button" at bounding box center [303, 437] width 11 height 11
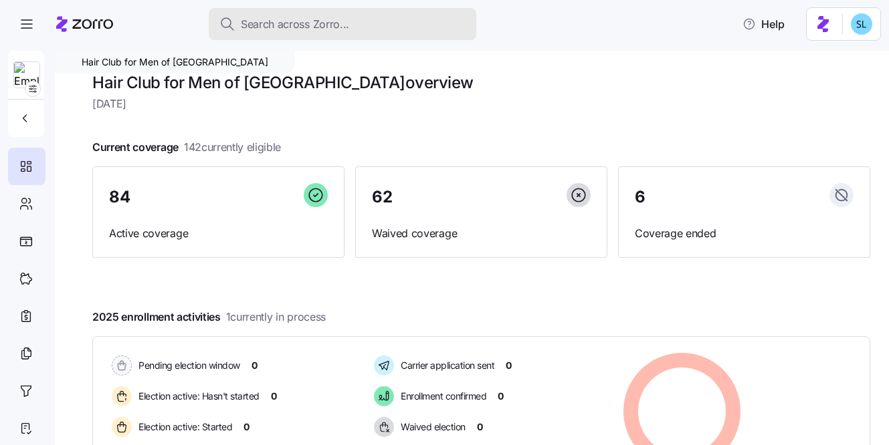
click at [274, 34] on button "Search across Zorro..." at bounding box center [342, 24] width 267 height 32
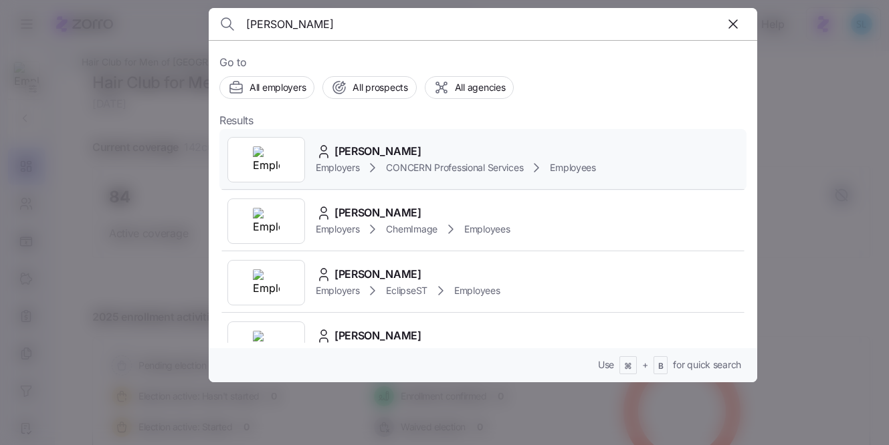
type input "Kieaira Lucas"
click at [370, 147] on span "Kieaira Lucas" at bounding box center [377, 151] width 87 height 17
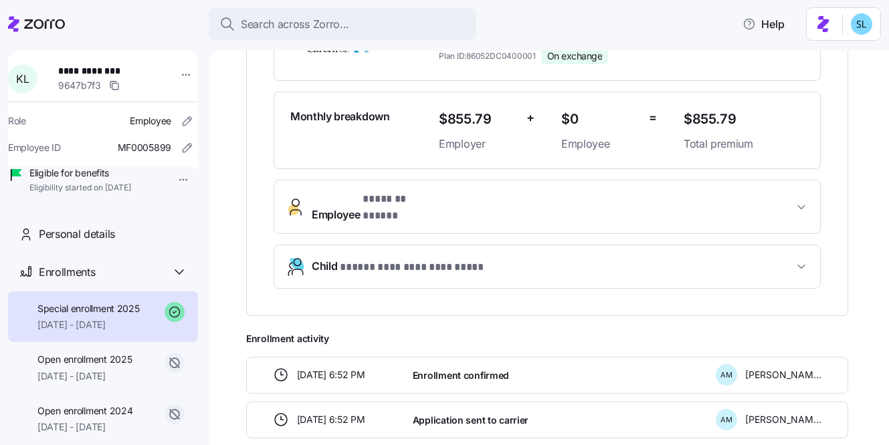
scroll to position [360, 0]
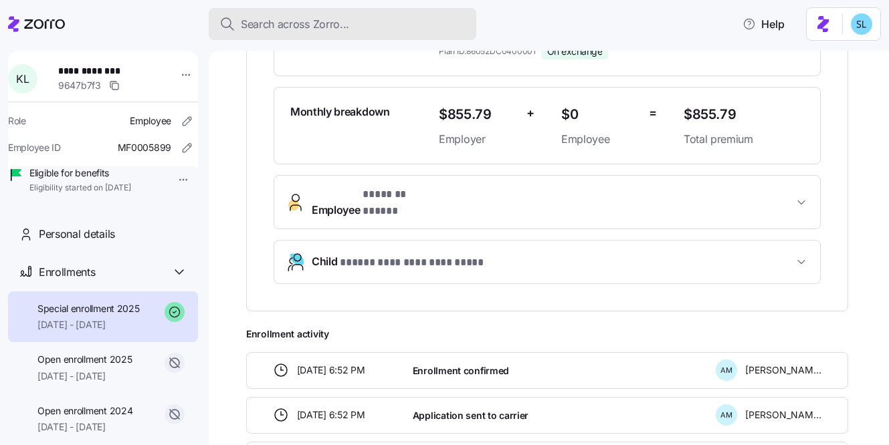
click at [309, 29] on span "Search across Zorro..." at bounding box center [295, 24] width 108 height 17
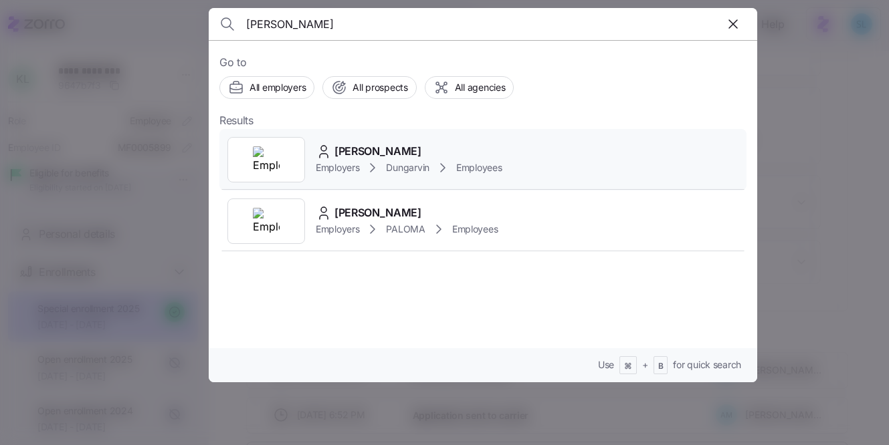
type input "Stella Anyiakenfor"
click at [364, 134] on div "Stella Anyiakenfor Employers Dungarvin Employees" at bounding box center [482, 160] width 527 height 62
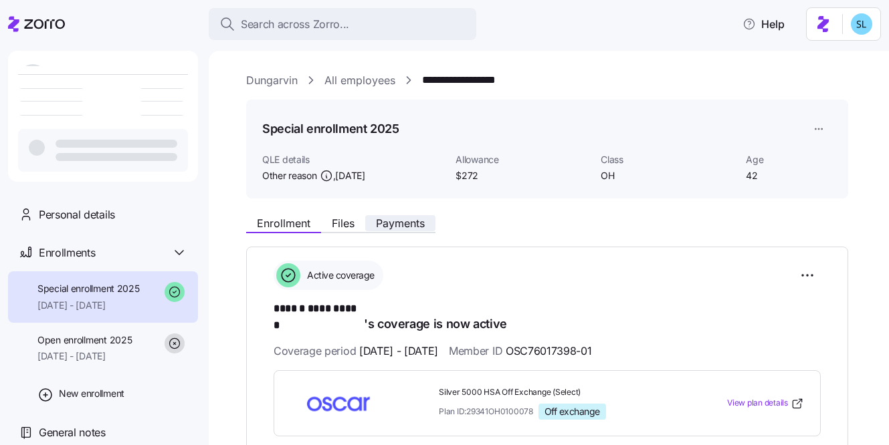
click at [423, 223] on span "Payments" at bounding box center [400, 223] width 49 height 11
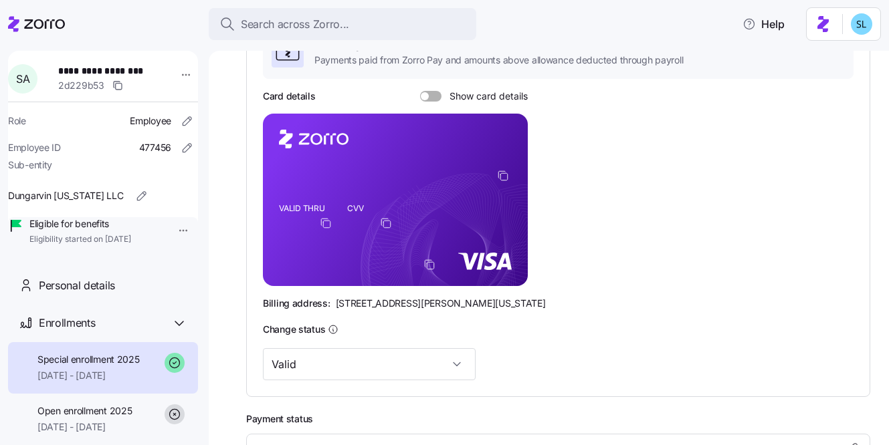
scroll to position [275, 0]
